Goal: Browse casually: Explore the website without a specific task or goal

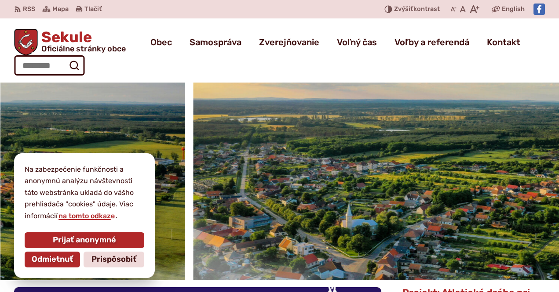
click at [558, 228] on html "Na zabezpečenie funkčnosti a anonymnú analýzu návštevnosti táto webstránka ukla…" at bounding box center [279, 146] width 559 height 292
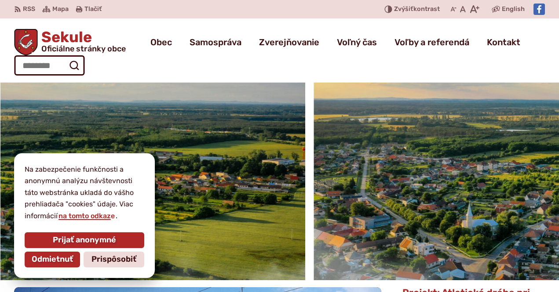
click at [558, 192] on html "Na zabezpečenie funkčnosti a anonymnú analýzu návštevnosti táto webstránka ukla…" at bounding box center [279, 146] width 559 height 292
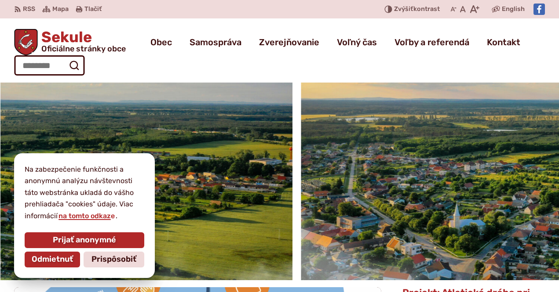
click at [292, 187] on div at bounding box center [12, 182] width 559 height 198
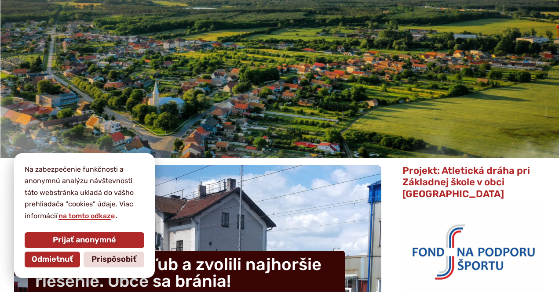
scroll to position [132, 0]
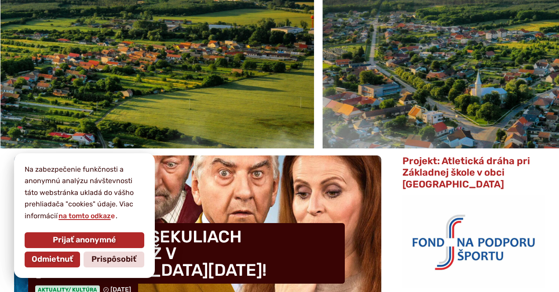
click at [558, 116] on html "Na zabezpečenie funkčnosti a anonymnú analýzu návštevnosti táto webstránka ukla…" at bounding box center [279, 14] width 559 height 292
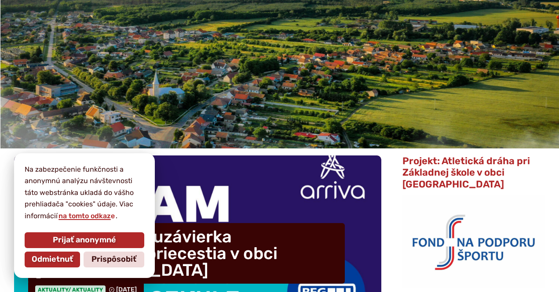
click at [429, 100] on div at bounding box center [279, 50] width 559 height 198
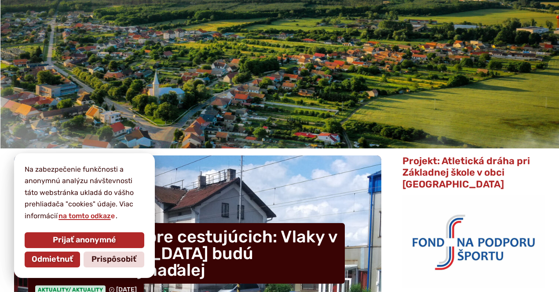
click at [421, 106] on div at bounding box center [279, 50] width 559 height 198
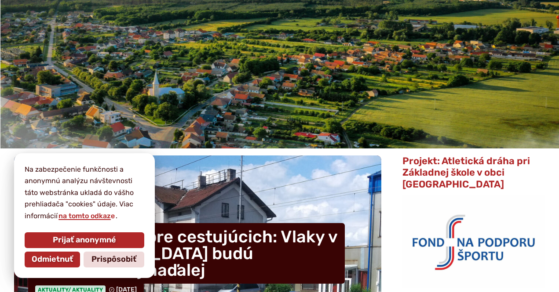
click at [412, 111] on img "1 / 3" at bounding box center [279, 50] width 559 height 198
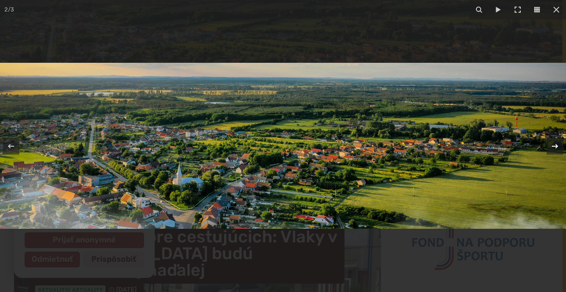
click at [557, 144] on icon at bounding box center [555, 146] width 11 height 11
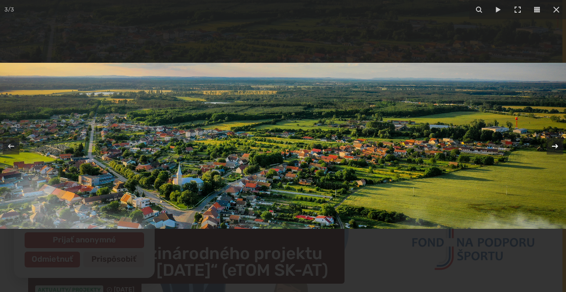
click at [556, 146] on icon at bounding box center [555, 146] width 11 height 11
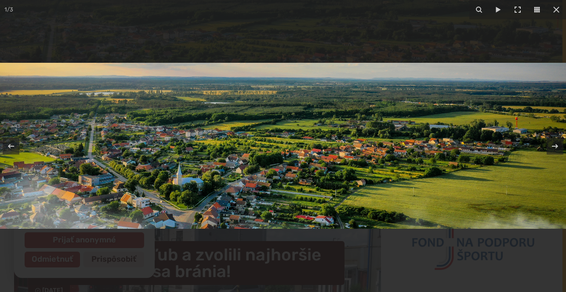
drag, startPoint x: 556, startPoint y: 146, endPoint x: 495, endPoint y: 150, distance: 60.9
click at [495, 151] on div "1 / 3" at bounding box center [283, 146] width 566 height 292
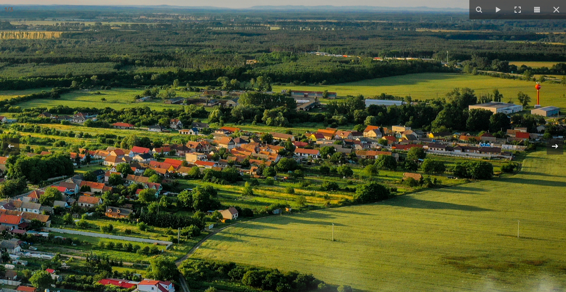
click at [558, 144] on icon at bounding box center [555, 146] width 11 height 11
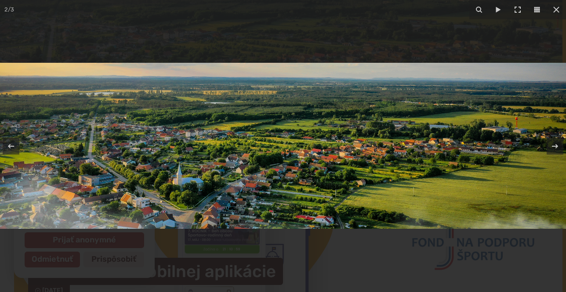
drag, startPoint x: 554, startPoint y: 147, endPoint x: 541, endPoint y: 189, distance: 43.5
click at [541, 189] on div "2 / 3" at bounding box center [283, 146] width 566 height 292
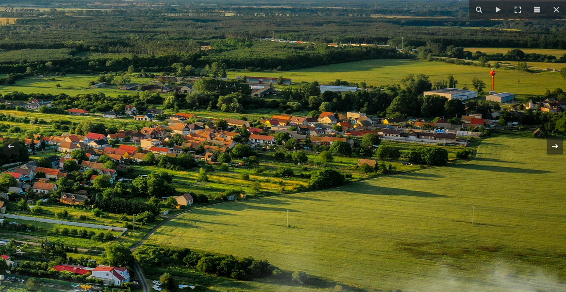
click at [556, 144] on icon at bounding box center [555, 146] width 6 height 4
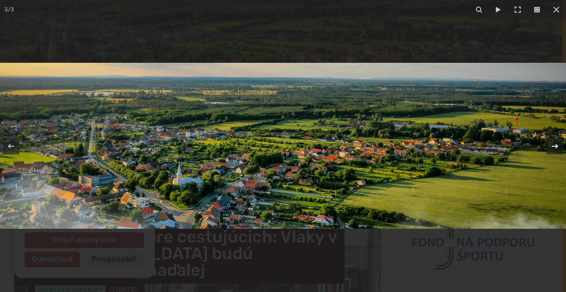
click at [555, 146] on icon at bounding box center [555, 146] width 11 height 11
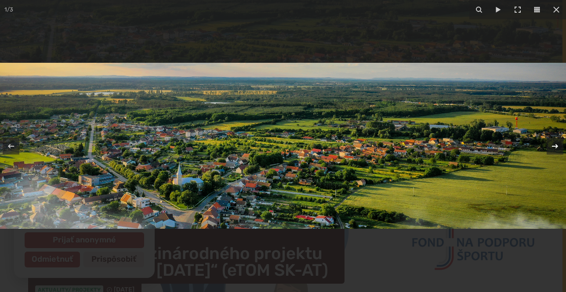
click at [554, 142] on icon at bounding box center [555, 146] width 11 height 11
click at [553, 141] on icon at bounding box center [555, 146] width 11 height 11
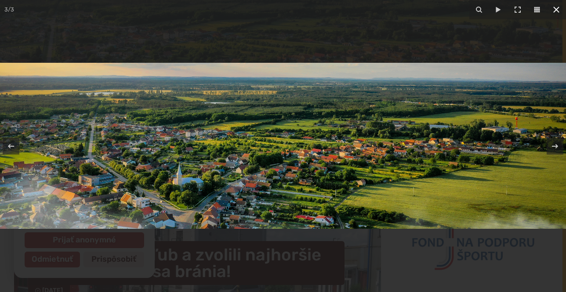
click at [558, 9] on icon at bounding box center [556, 9] width 11 height 11
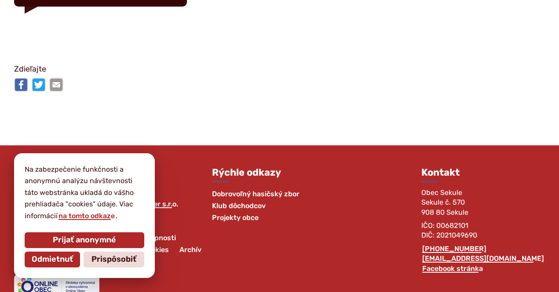
scroll to position [1493, 0]
